Goal: Task Accomplishment & Management: Manage account settings

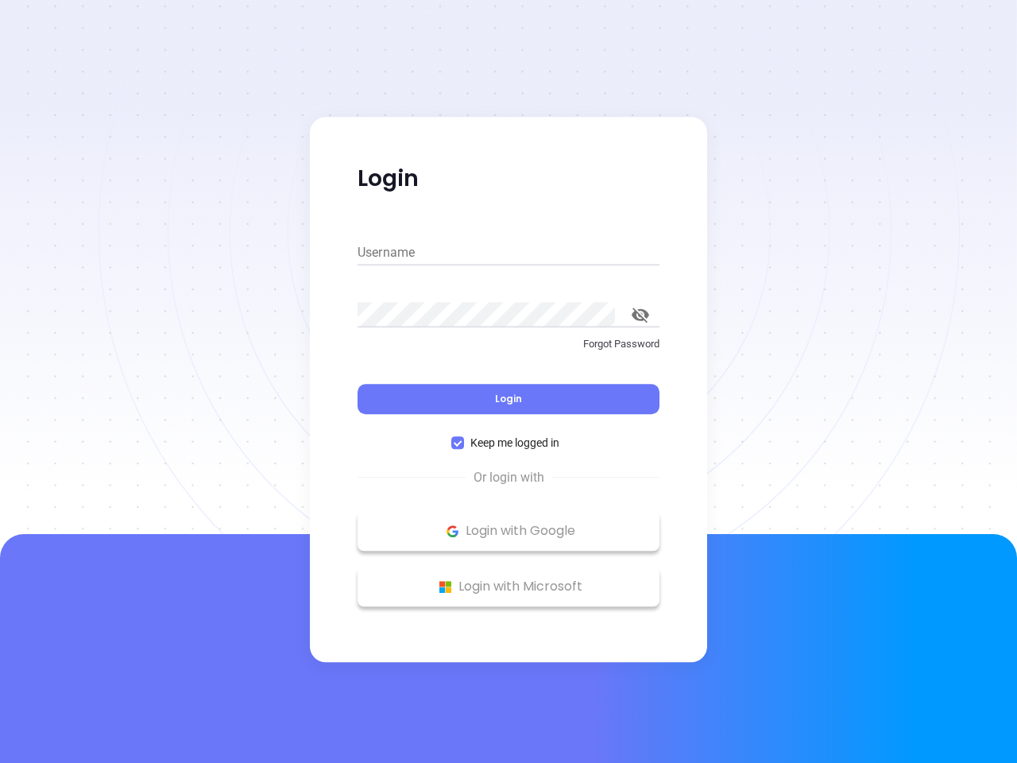
click at [509, 382] on div "Login" at bounding box center [509, 389] width 302 height 49
click at [509, 253] on input "Username" at bounding box center [509, 252] width 302 height 25
click at [641, 315] on icon "toggle password visibility" at bounding box center [640, 315] width 17 height 15
click at [509, 399] on span "Login" at bounding box center [508, 399] width 27 height 14
click at [509, 443] on span "Keep me logged in" at bounding box center [515, 442] width 102 height 17
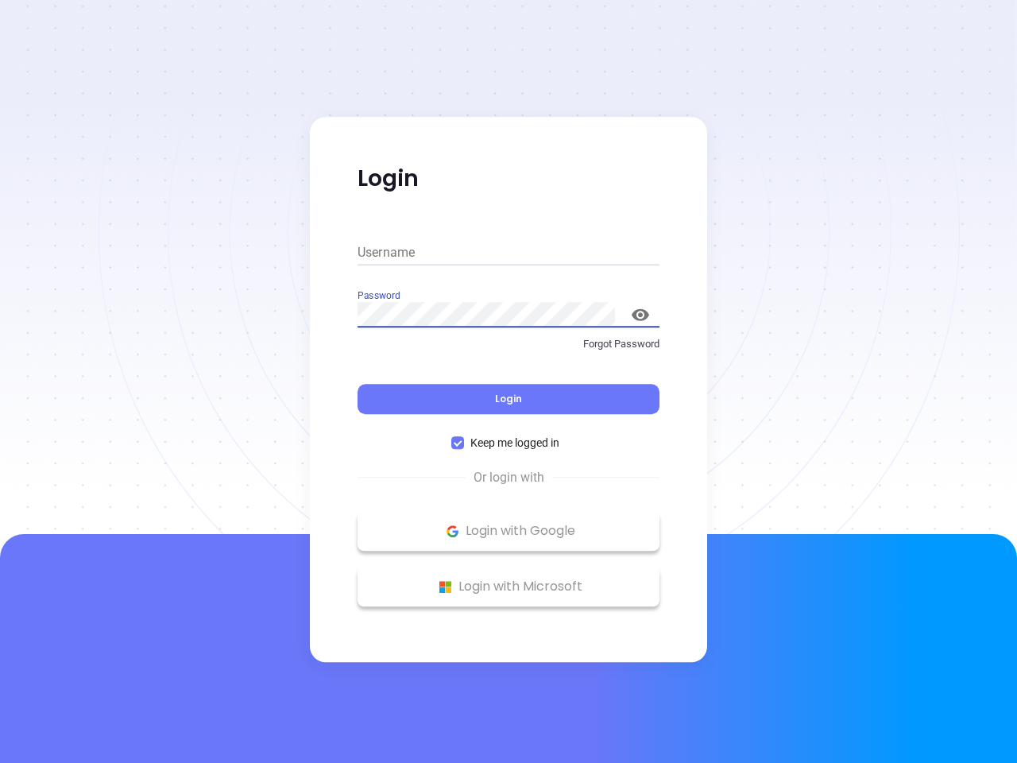
click at [464, 443] on input "Keep me logged in" at bounding box center [457, 442] width 13 height 13
checkbox input "false"
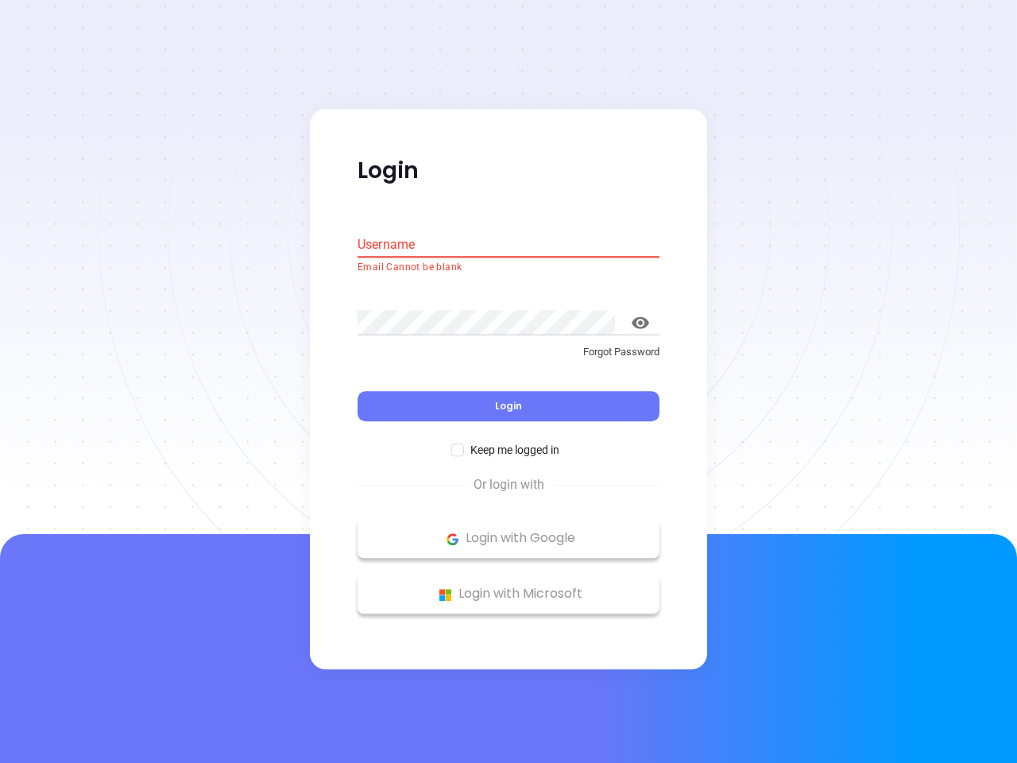
click at [509, 531] on p "Login with Google" at bounding box center [509, 539] width 286 height 24
click at [509, 587] on p "Login with Microsoft" at bounding box center [509, 595] width 286 height 24
